Goal: Book appointment/travel/reservation

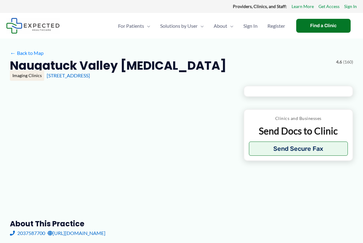
type input "**********"
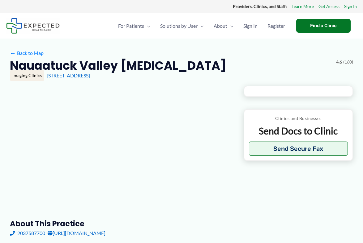
type input "**********"
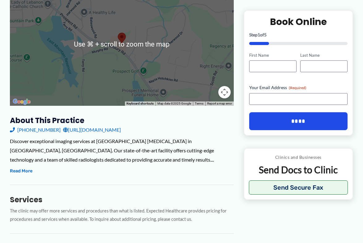
scroll to position [112, 0]
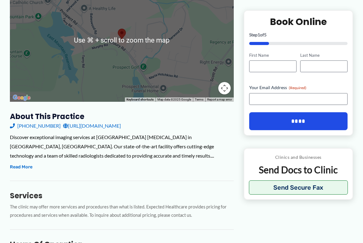
click at [88, 125] on link "[URL][DOMAIN_NAME]" at bounding box center [92, 125] width 58 height 9
